Goal: Task Accomplishment & Management: Manage account settings

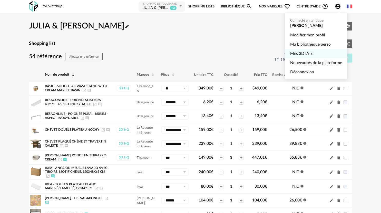
drag, startPoint x: 307, startPoint y: 44, endPoint x: 312, endPoint y: 51, distance: 8.8
click at [307, 44] on link "Ma bibliothèque perso" at bounding box center [316, 44] width 52 height 9
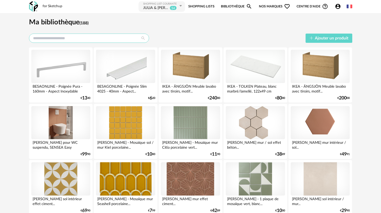
click at [89, 38] on input "text" at bounding box center [89, 38] width 120 height 9
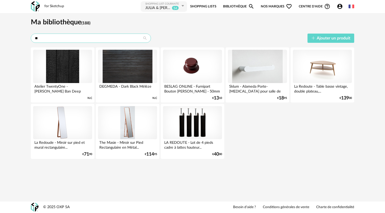
type input "*"
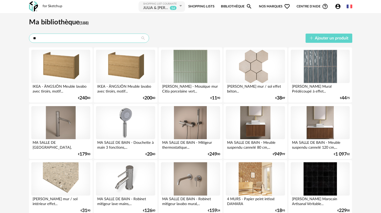
type input "*"
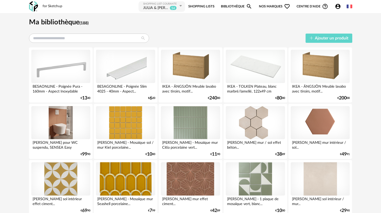
click at [34, 7] on img at bounding box center [33, 6] width 9 height 11
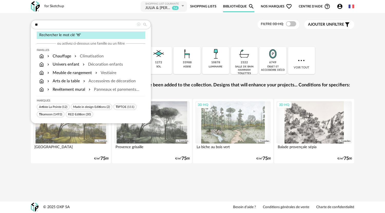
type input "*"
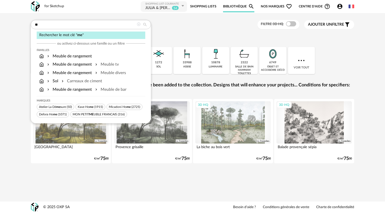
type input "*"
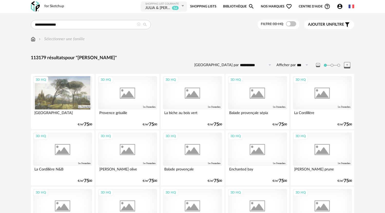
type input "**********"
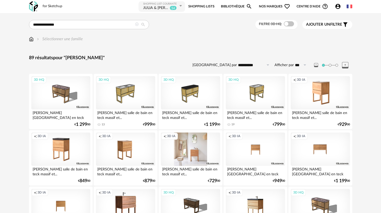
click at [198, 145] on div "Creation icon 3D IA" at bounding box center [190, 149] width 59 height 33
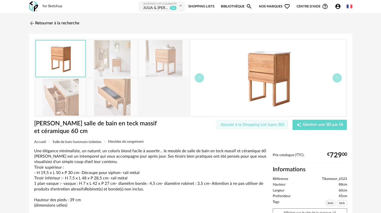
click at [280, 123] on span "Ajouter à la Shopping List (sans 3D)" at bounding box center [253, 125] width 64 height 4
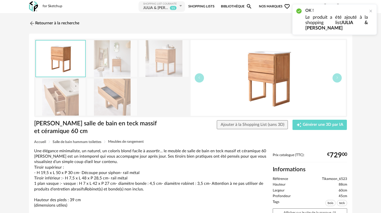
click at [163, 5] on div "Shopping List courante" at bounding box center [160, 3] width 35 height 3
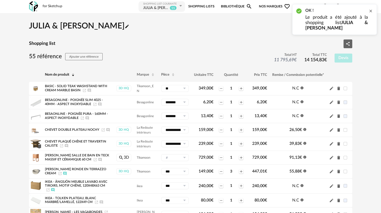
click at [369, 10] on div at bounding box center [371, 11] width 4 height 4
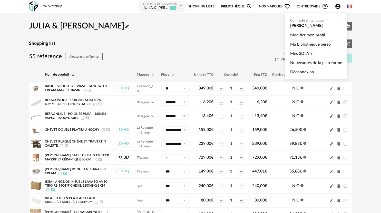
click at [339, 6] on icon "Account Circle icon" at bounding box center [337, 6] width 5 height 5
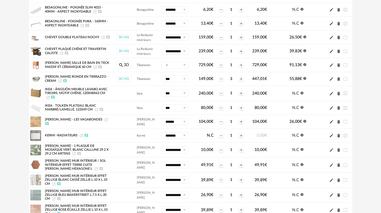
scroll to position [93, 0]
click at [184, 64] on icon at bounding box center [184, 64] width 6 height 7
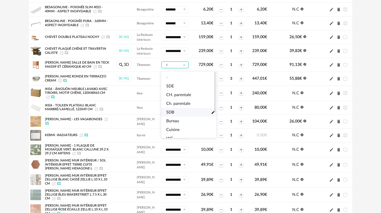
click at [177, 111] on li "SDB Pencil icon" at bounding box center [190, 112] width 59 height 9
type input "***"
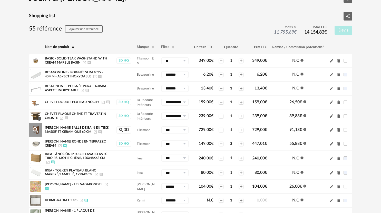
scroll to position [27, 0]
click at [339, 132] on icon "Delete icon" at bounding box center [338, 131] width 3 height 4
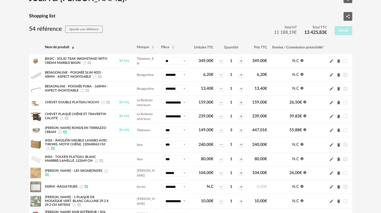
scroll to position [0, 0]
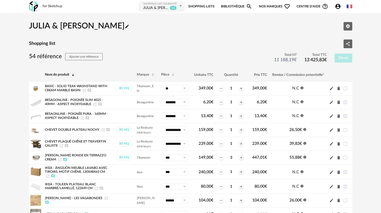
click at [33, 7] on img at bounding box center [33, 6] width 9 height 11
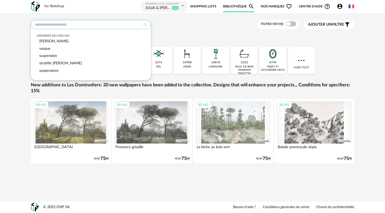
click at [52, 29] on input "text" at bounding box center [91, 24] width 120 height 9
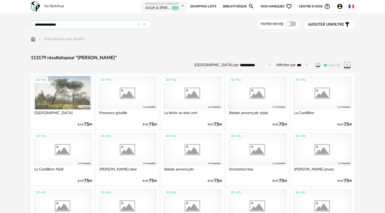
type input "**********"
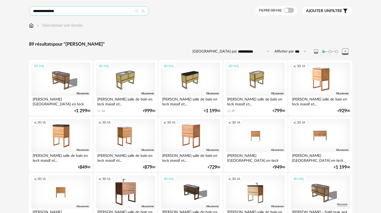
scroll to position [14, 0]
click at [264, 80] on div "3D HQ" at bounding box center [255, 78] width 59 height 33
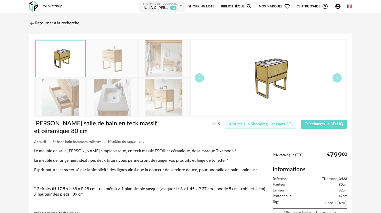
click at [284, 122] on span "Ajouter à la Shopping List (sans 3D)" at bounding box center [261, 124] width 64 height 4
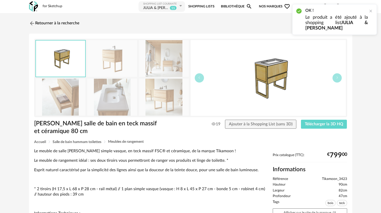
click at [160, 7] on div "JULIA & [PERSON_NAME]" at bounding box center [155, 8] width 25 height 5
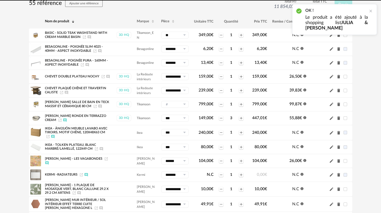
scroll to position [55, 0]
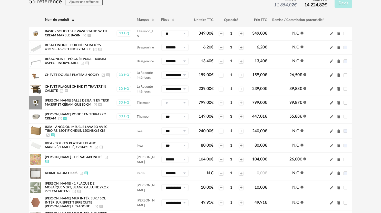
click at [185, 103] on icon at bounding box center [184, 102] width 6 height 7
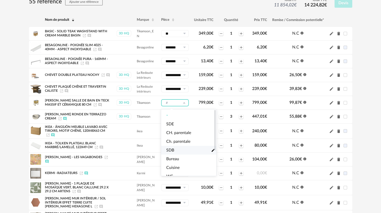
click at [173, 150] on span "SDB" at bounding box center [170, 151] width 8 height 6
type input "***"
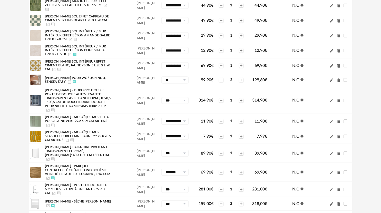
scroll to position [327, 0]
click at [76, 82] on icon "Afficher/masquer le commentaire" at bounding box center [74, 82] width 4 height 4
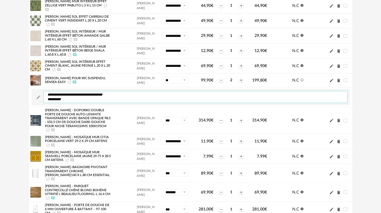
click at [67, 98] on textarea "**********" at bounding box center [195, 97] width 304 height 12
drag, startPoint x: 67, startPoint y: 94, endPoint x: 94, endPoint y: 94, distance: 26.7
click at [94, 94] on textarea "**********" at bounding box center [195, 97] width 304 height 12
type textarea "**********"
click at [15, 103] on div "[PERSON_NAME] & [PERSON_NAME] Pencil icon Editer les paramètres Shopping list S…" at bounding box center [190, 178] width 381 height 984
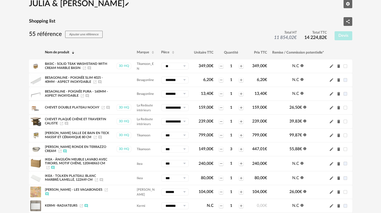
scroll to position [0, 0]
